Goal: Navigation & Orientation: Understand site structure

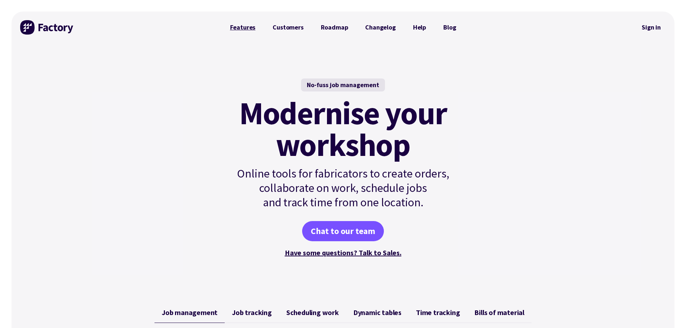
drag, startPoint x: 0, startPoint y: 0, endPoint x: 245, endPoint y: 28, distance: 246.5
click at [245, 28] on link "Features" at bounding box center [243, 27] width 43 height 14
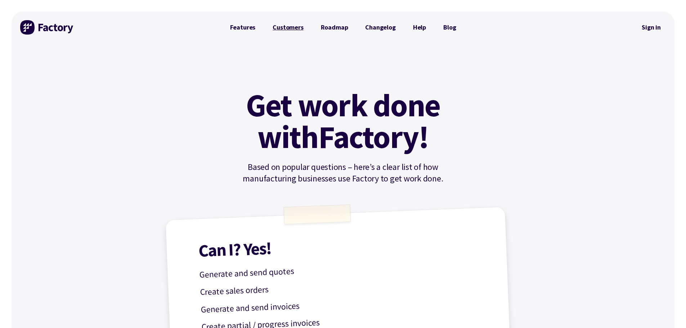
click at [293, 30] on link "Customers" at bounding box center [288, 27] width 48 height 14
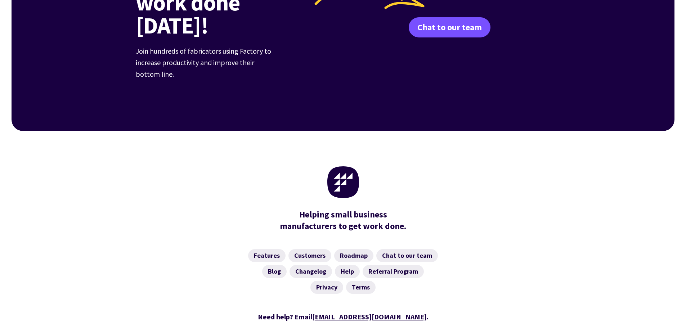
scroll to position [1040, 0]
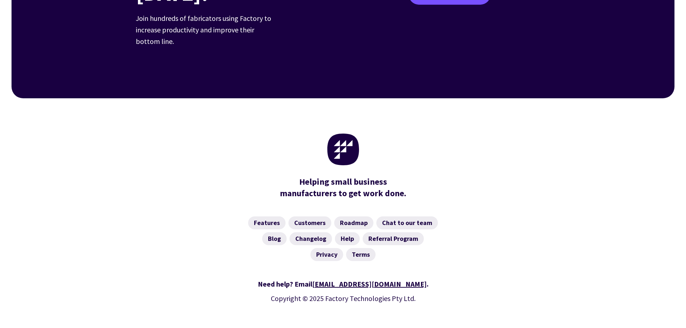
drag, startPoint x: 203, startPoint y: 134, endPoint x: 197, endPoint y: 98, distance: 36.1
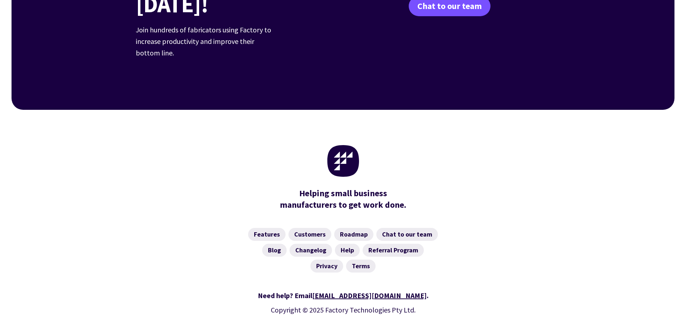
drag, startPoint x: 433, startPoint y: 138, endPoint x: 428, endPoint y: 86, distance: 52.5
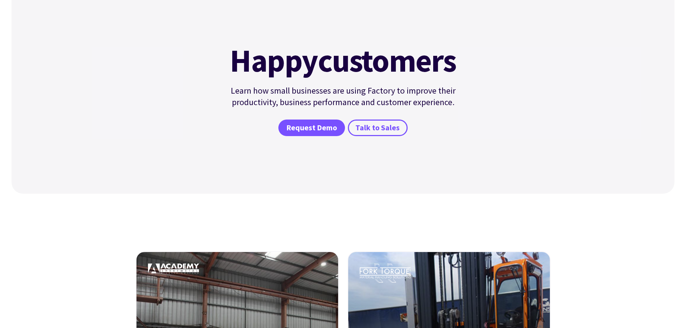
scroll to position [0, 0]
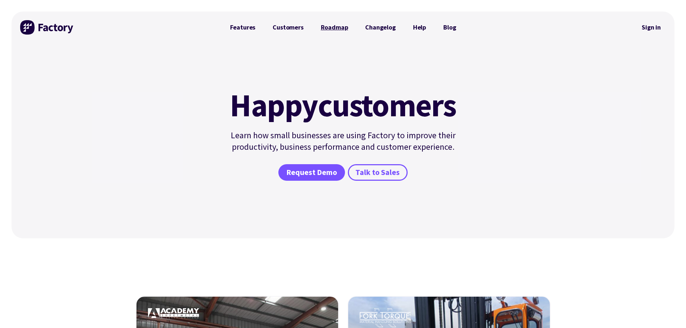
click at [333, 25] on link "Roadmap" at bounding box center [334, 27] width 45 height 14
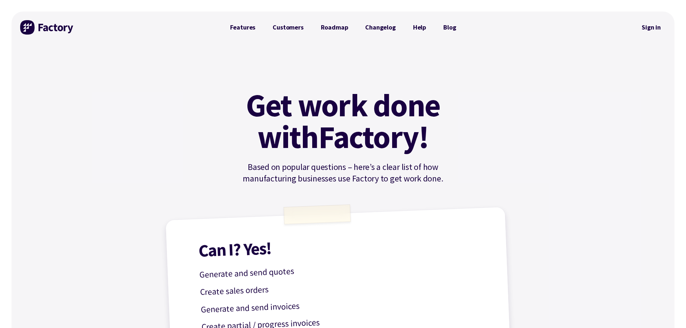
click at [58, 28] on img at bounding box center [47, 27] width 54 height 14
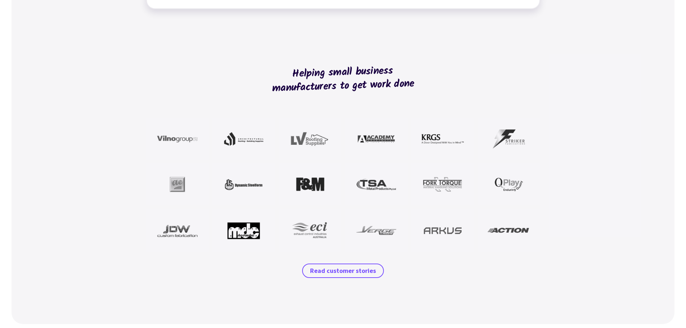
scroll to position [612, 0]
